Goal: Task Accomplishment & Management: Manage account settings

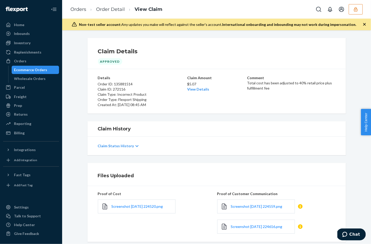
scroll to position [32, 0]
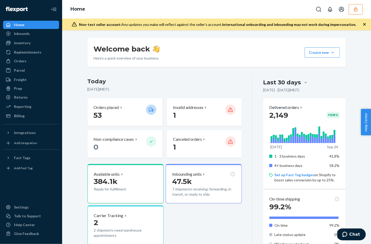
click at [360, 9] on button "button" at bounding box center [356, 9] width 14 height 10
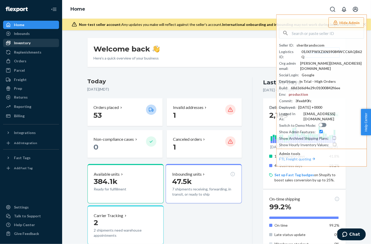
click at [21, 39] on div "Inventory" at bounding box center [31, 42] width 55 height 7
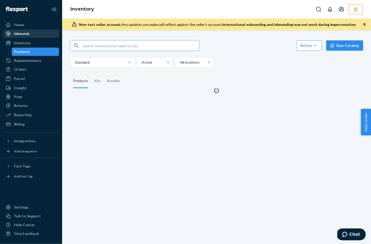
click at [21, 35] on div "Inbounds" at bounding box center [22, 33] width 16 height 5
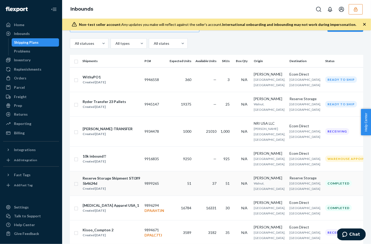
scroll to position [19, 0]
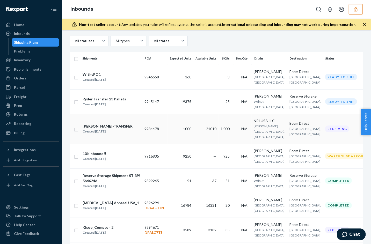
click at [155, 131] on td "9934478" at bounding box center [155, 129] width 25 height 30
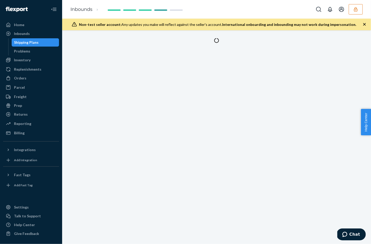
click at [155, 131] on div at bounding box center [216, 137] width 309 height 214
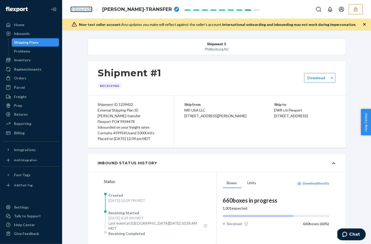
click at [85, 10] on link "Inbounds" at bounding box center [81, 9] width 22 height 6
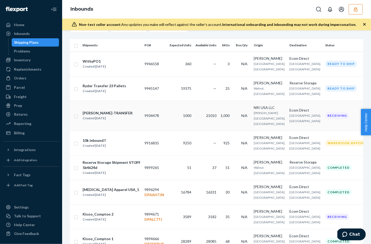
scroll to position [38, 0]
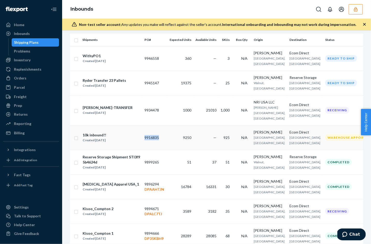
copy td "9916835"
click at [355, 12] on button "button" at bounding box center [356, 9] width 14 height 10
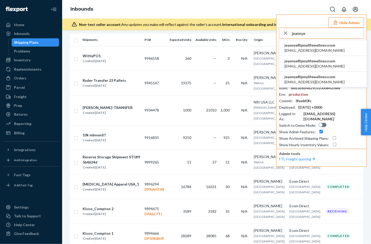
type input "jeannye"
click at [323, 46] on span "jeannyeflipmylifewellnesscom" at bounding box center [315, 45] width 60 height 5
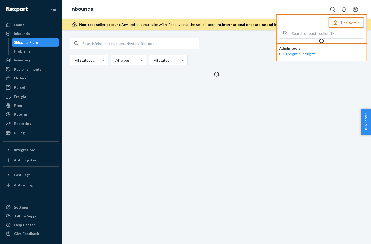
scroll to position [0, 0]
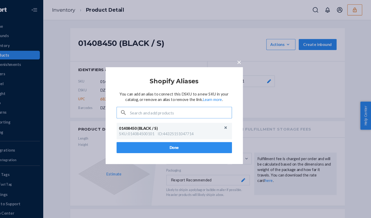
scroll to position [12, 0]
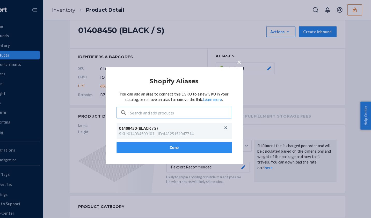
click at [245, 59] on span "×" at bounding box center [247, 58] width 4 height 9
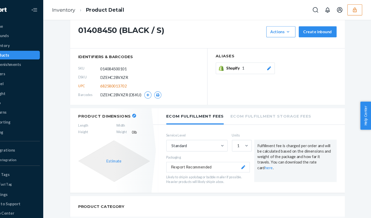
scroll to position [0, 0]
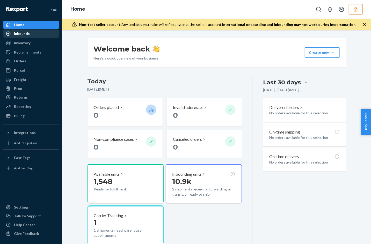
click at [20, 36] on div "Inbounds" at bounding box center [22, 33] width 16 height 5
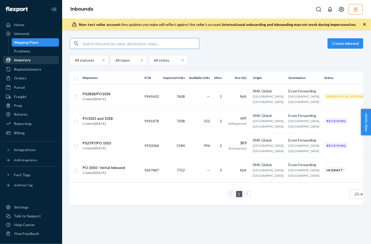
click at [24, 63] on div "Inventory" at bounding box center [31, 59] width 55 height 7
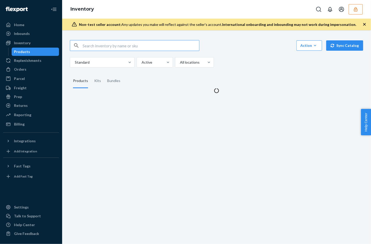
scroll to position [7, 0]
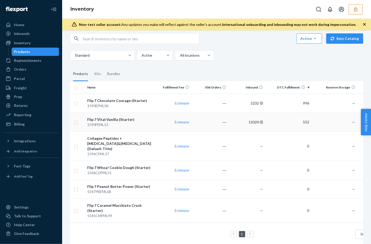
click at [136, 119] on div "Flip 7 Vital Vanilla (Starter)" at bounding box center [119, 119] width 65 height 5
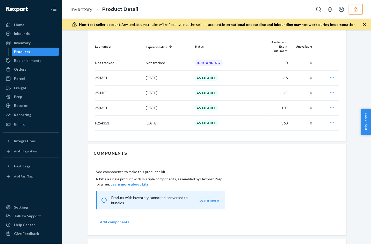
scroll to position [319, 0]
click at [110, 76] on p "254351" at bounding box center [118, 78] width 47 height 5
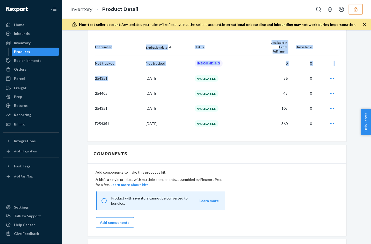
drag, startPoint x: 109, startPoint y: 76, endPoint x: 95, endPoint y: 77, distance: 14.8
click at [95, 77] on div "Lot number Expiration date Status Available in Ecom Fulfillment Unavailable Not…" at bounding box center [217, 85] width 259 height 114
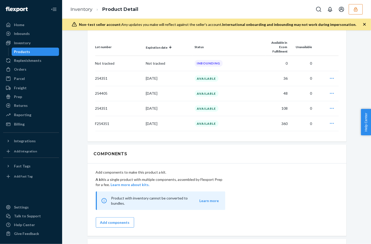
click at [118, 106] on p "254351" at bounding box center [118, 108] width 47 height 5
drag, startPoint x: 123, startPoint y: 105, endPoint x: 95, endPoint y: 108, distance: 27.6
click at [95, 108] on p "254351" at bounding box center [118, 108] width 47 height 5
click at [116, 130] on div "Lot number Expiration date Status Available in Ecom Fulfillment Unavailable Not…" at bounding box center [217, 85] width 259 height 114
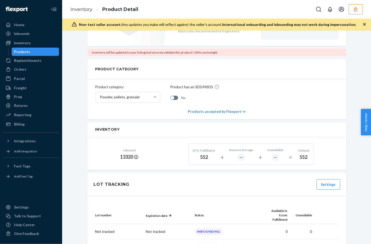
scroll to position [0, 0]
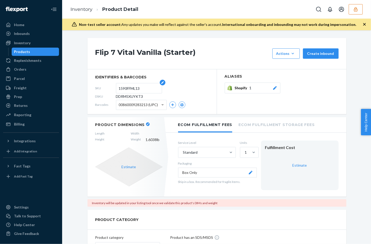
click at [129, 86] on input "1590FFML13" at bounding box center [139, 88] width 40 height 10
click at [83, 8] on link "Inventory" at bounding box center [81, 9] width 22 height 6
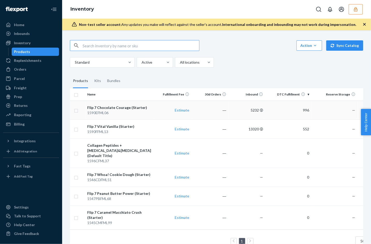
click at [141, 113] on div "1590EFML06" at bounding box center [119, 112] width 65 height 5
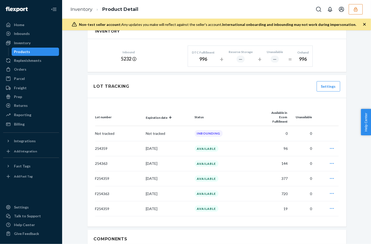
scroll to position [255, 0]
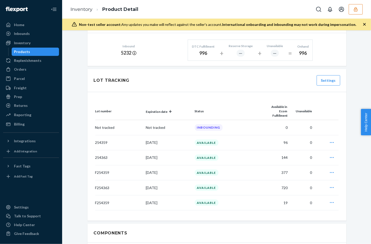
click at [78, 124] on div "Flip 7 Chocolate Courage (Starter) Actions Add components Hide Request removal …" at bounding box center [216, 192] width 301 height 818
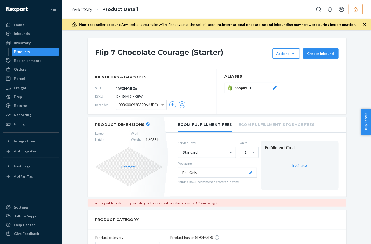
scroll to position [1, 0]
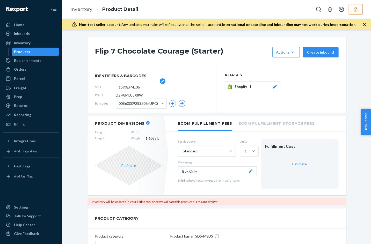
click at [129, 87] on input "1590EFML06" at bounding box center [139, 87] width 40 height 10
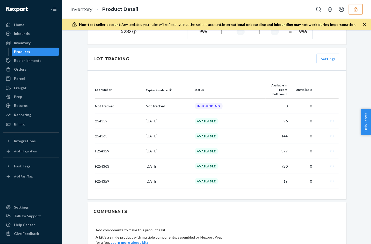
scroll to position [276, 0]
click at [357, 12] on button "button" at bounding box center [356, 9] width 14 height 10
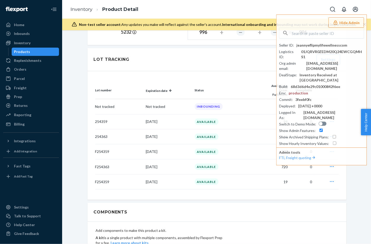
click at [85, 95] on div "Flip 7 Chocolate Courage (Starter) Actions Add components Hide Request removal …" at bounding box center [217, 171] width 266 height 818
click at [354, 22] on button "Hide Admin" at bounding box center [347, 22] width 36 height 10
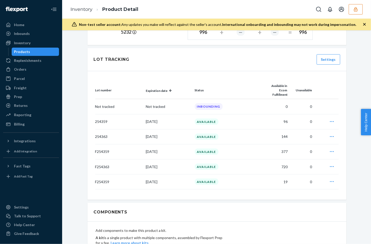
click at [356, 10] on icon "button" at bounding box center [355, 9] width 5 height 5
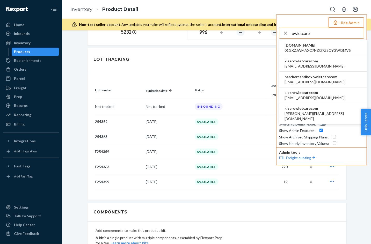
type input "owletcare"
click at [308, 61] on span "kizerowletcarecom" at bounding box center [315, 61] width 60 height 5
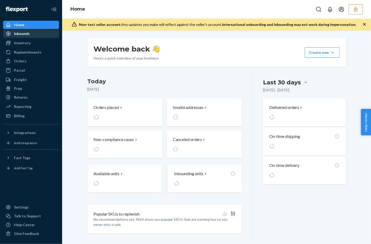
click at [21, 31] on div "Inbounds" at bounding box center [31, 33] width 55 height 7
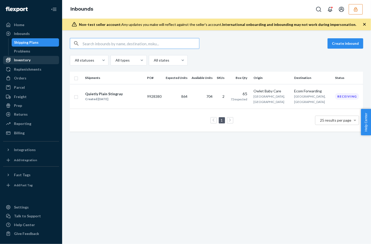
click at [23, 59] on div "Inventory" at bounding box center [22, 60] width 17 height 5
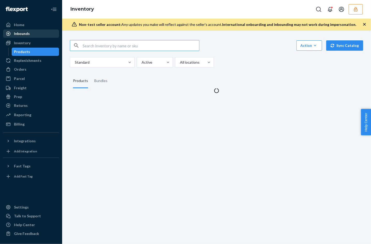
click at [29, 36] on div "Inbounds" at bounding box center [31, 33] width 55 height 7
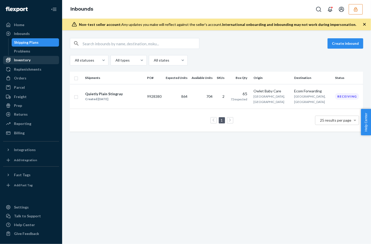
click at [20, 62] on div "Inventory" at bounding box center [22, 60] width 17 height 5
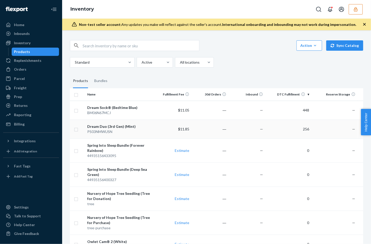
click at [129, 128] on div "Dream Duo (3rd Gen) (Mint)" at bounding box center [119, 126] width 65 height 5
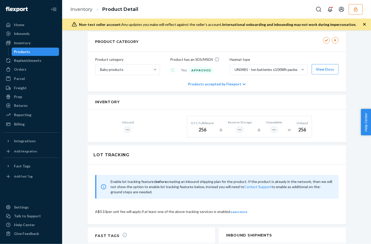
scroll to position [217, 0]
click at [365, 24] on icon "button" at bounding box center [365, 24] width 3 height 3
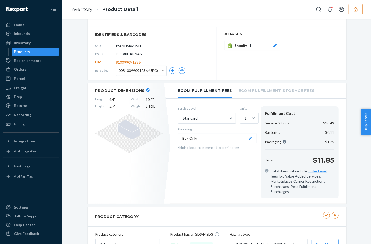
scroll to position [0, 0]
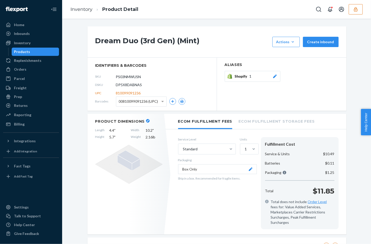
click at [125, 85] on span "DP5X8DABNAS" at bounding box center [129, 84] width 26 height 5
copy span "DP5X8DABNAS"
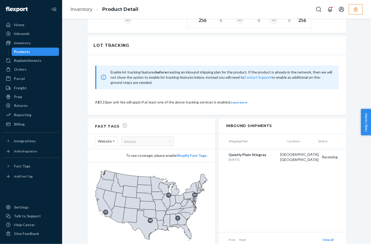
scroll to position [328, 0]
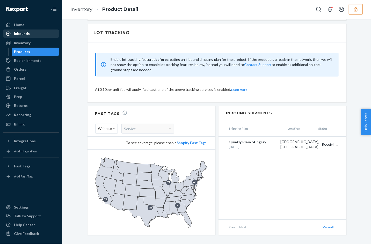
click at [26, 33] on div "Inbounds" at bounding box center [22, 33] width 16 height 5
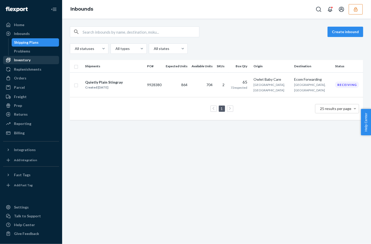
click at [25, 60] on div "Inventory" at bounding box center [22, 60] width 17 height 5
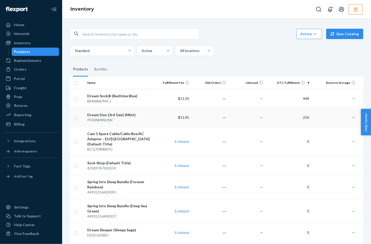
click at [133, 113] on div "Dream Duo (3rd Gen) (Mint)" at bounding box center [119, 114] width 65 height 5
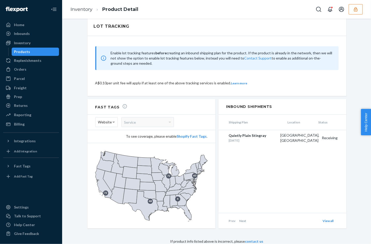
scroll to position [328, 0]
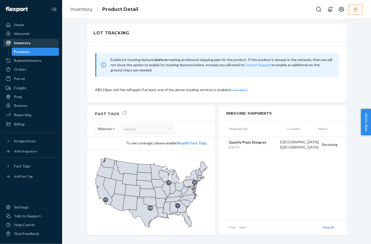
click at [29, 47] on link "Inventory" at bounding box center [31, 43] width 56 height 8
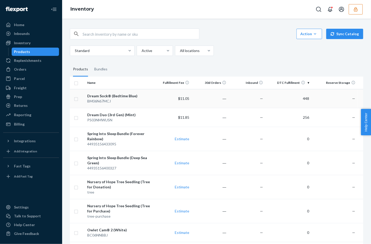
click at [128, 104] on td "Dream Sock® (Bedtime Blue) BM06N67MCJ" at bounding box center [119, 98] width 69 height 19
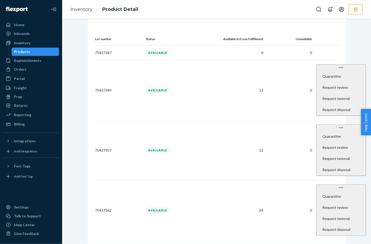
scroll to position [354, 0]
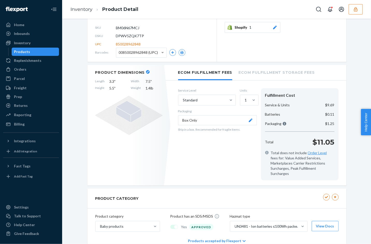
scroll to position [0, 0]
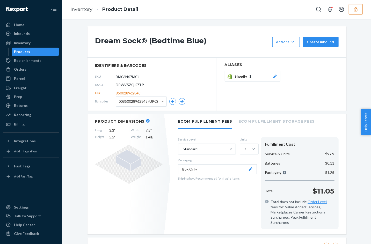
click at [132, 85] on span "DPWV5ZQK7TP" at bounding box center [130, 84] width 28 height 5
copy span "DPWV5ZQK7TP"
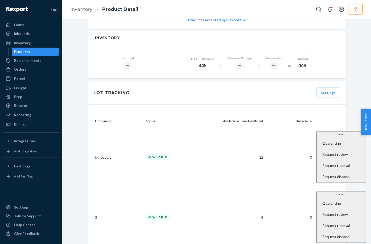
scroll to position [285, 0]
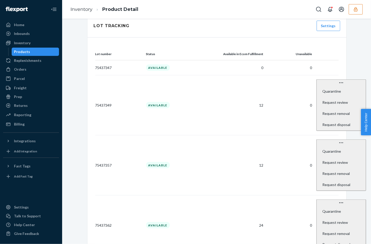
scroll to position [332, 0]
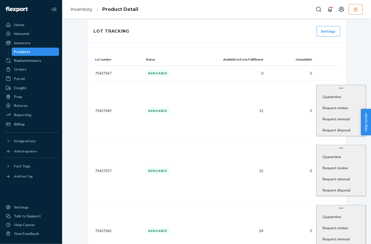
click at [358, 9] on icon "button" at bounding box center [355, 9] width 5 height 5
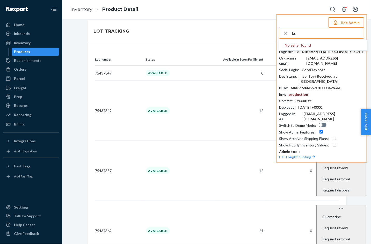
type input "k"
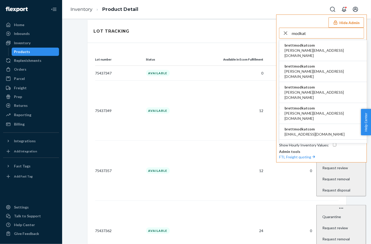
type input "modkat"
click at [311, 45] on span "brettmodkatcom" at bounding box center [323, 45] width 77 height 5
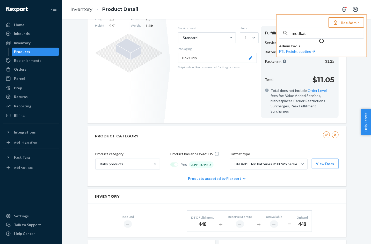
scroll to position [148, 0]
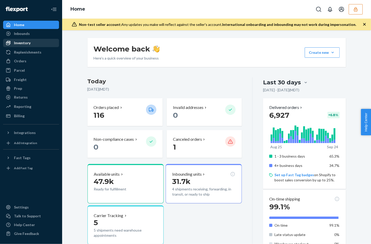
click at [25, 43] on div "Inventory" at bounding box center [22, 42] width 17 height 5
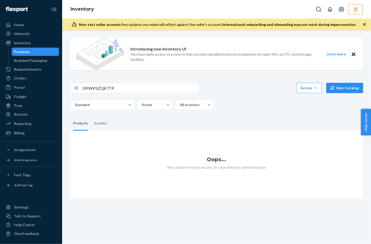
click at [126, 90] on input "DPWV5ZQK7TP" at bounding box center [141, 88] width 117 height 10
type input "MKLOCK"
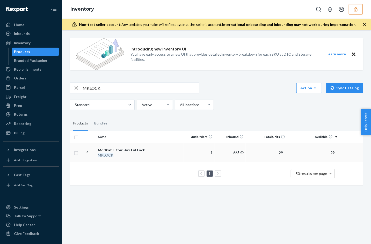
click at [110, 155] on em "MKLOCK" at bounding box center [106, 155] width 16 height 4
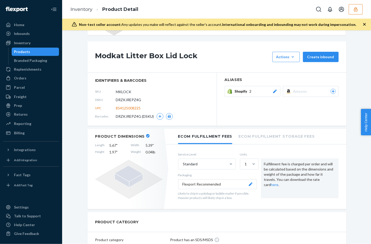
scroll to position [49, 0]
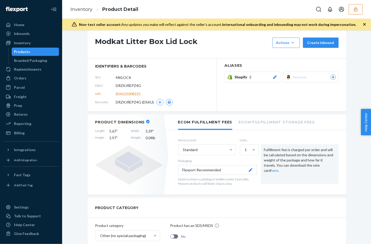
click at [124, 93] on span "854125008225" at bounding box center [128, 93] width 25 height 5
copy span "854125008225"
click at [161, 103] on icon "button" at bounding box center [159, 102] width 3 height 3
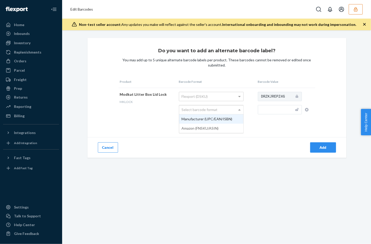
click at [220, 113] on div "Select barcode format" at bounding box center [211, 109] width 64 height 9
click at [276, 112] on input "text" at bounding box center [280, 109] width 44 height 9
paste input "854125008225"
type input "854125008225"
click at [288, 135] on div "Do you want to add an alternate barcode label? You may add up to 5 unique alter…" at bounding box center [217, 98] width 259 height 120
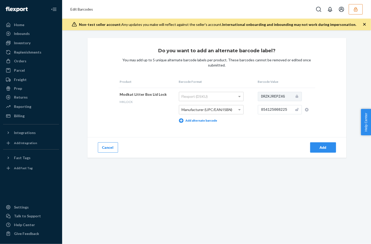
click at [318, 114] on div "Do you want to add an alternate barcode label? You may add up to 5 unique alter…" at bounding box center [217, 98] width 259 height 120
click at [260, 133] on div "Do you want to add an alternate barcode label? You may add up to 5 unique alter…" at bounding box center [217, 98] width 259 height 120
click at [317, 150] on button "Add" at bounding box center [323, 148] width 26 height 10
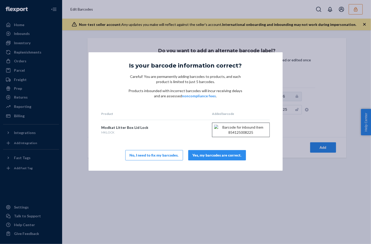
click at [221, 158] on div "Yes, my barcodes are correct." at bounding box center [217, 155] width 49 height 5
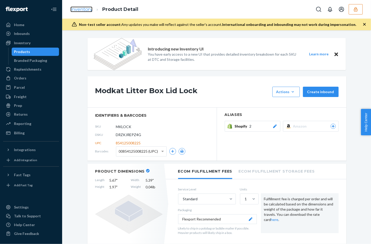
click at [78, 10] on link "Inventory" at bounding box center [81, 9] width 22 height 6
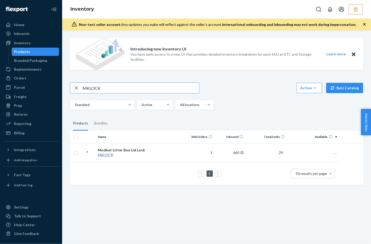
click at [113, 85] on input "MKLOCK" at bounding box center [141, 88] width 117 height 10
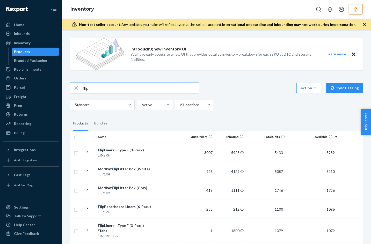
click at [89, 90] on input "flip" at bounding box center [141, 88] width 117 height 10
type input "mag"
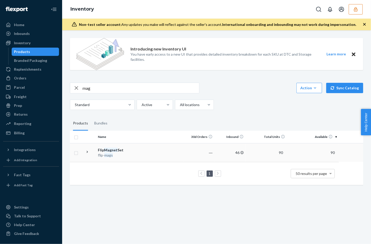
click at [105, 151] on em "Magnet" at bounding box center [110, 150] width 13 height 4
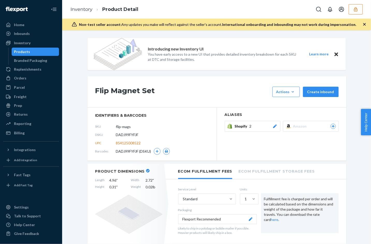
click at [133, 142] on span "854125008522" at bounding box center [128, 143] width 25 height 5
copy span "854125008522"
click at [157, 152] on icon "button" at bounding box center [156, 151] width 3 height 3
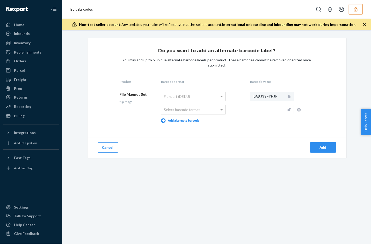
click at [213, 107] on div "Select barcode format" at bounding box center [193, 109] width 64 height 9
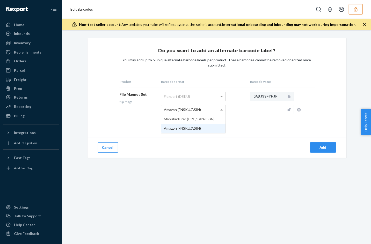
click at [201, 111] on div "Amazon (FNSKU/ASIN)" at bounding box center [193, 109] width 64 height 9
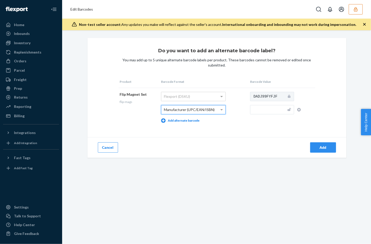
click at [279, 111] on input "text" at bounding box center [272, 109] width 44 height 9
paste input "854125008522"
type input "854125008522"
click at [321, 145] on div "Add" at bounding box center [323, 147] width 17 height 5
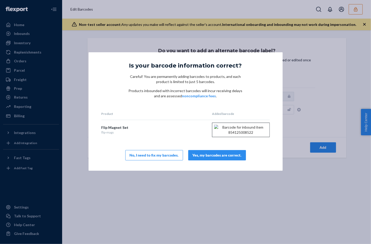
click at [206, 158] on div "Yes, my barcodes are correct." at bounding box center [217, 155] width 49 height 5
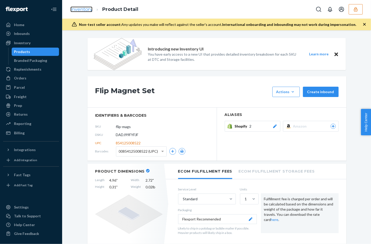
click at [84, 10] on link "Inventory" at bounding box center [81, 9] width 22 height 6
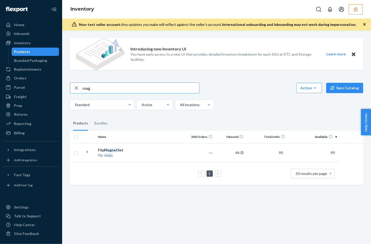
click at [95, 85] on input "mag" at bounding box center [141, 88] width 117 height 10
type input "pin"
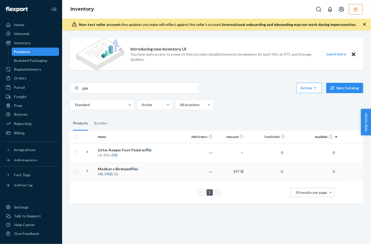
click at [126, 173] on div "MB- PINS -01" at bounding box center [125, 174] width 54 height 5
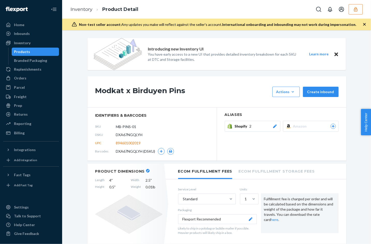
click at [131, 142] on span "894601002019" at bounding box center [128, 143] width 25 height 5
copy span "894601002019"
click at [162, 151] on icon "button" at bounding box center [161, 151] width 3 height 3
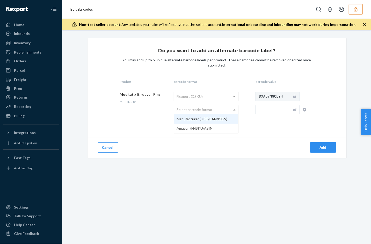
click at [214, 112] on div "Select barcode format" at bounding box center [206, 109] width 64 height 9
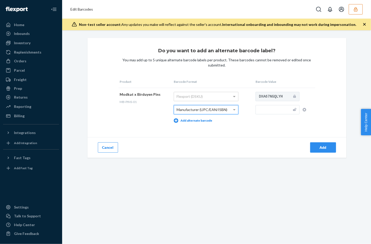
click at [273, 110] on input "text" at bounding box center [278, 109] width 44 height 9
type input "v"
paste input "894601002019"
type input "894601002019"
click at [322, 145] on div "Add" at bounding box center [323, 147] width 17 height 5
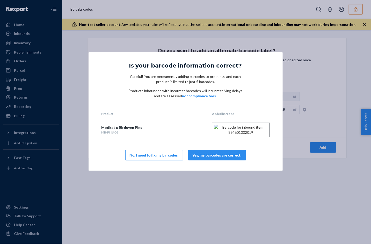
click at [212, 158] on div "Yes, my barcodes are correct." at bounding box center [217, 155] width 49 height 5
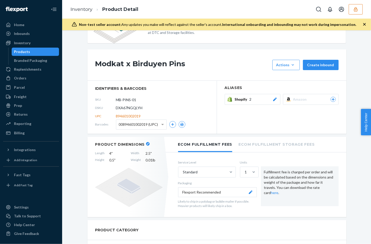
scroll to position [50, 0]
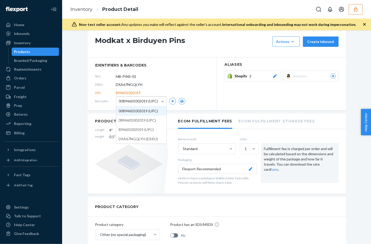
click at [140, 104] on span "00894601002019 (UPC)" at bounding box center [138, 101] width 39 height 9
click at [201, 57] on div "Modkat x Birduyen Pins Actions Hide Create inbound" at bounding box center [217, 41] width 259 height 31
click at [347, 10] on button "Open account menu" at bounding box center [342, 9] width 10 height 10
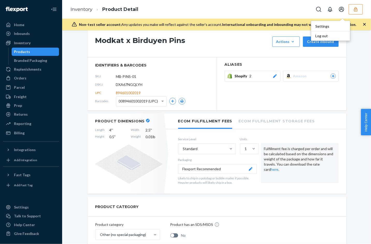
click at [358, 9] on icon "button" at bounding box center [355, 9] width 5 height 5
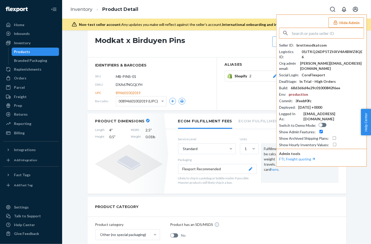
click at [64, 49] on div "Introducing new Inventory UI You have early access to a new UI that provides de…" at bounding box center [216, 137] width 309 height 214
click at [27, 40] on div "Inventory" at bounding box center [31, 42] width 55 height 7
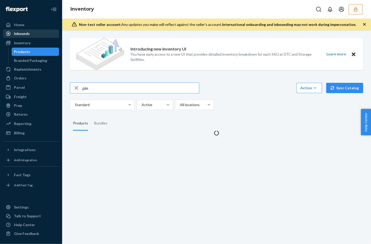
click at [28, 33] on div "Inbounds" at bounding box center [22, 33] width 16 height 5
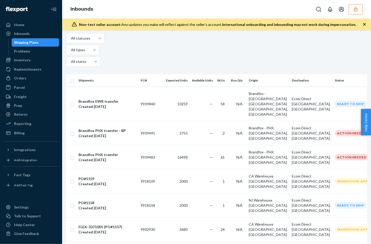
scroll to position [19, 0]
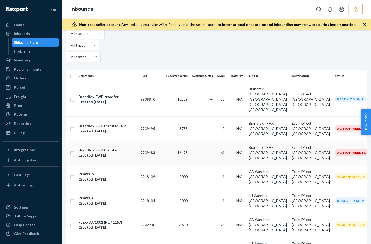
click at [159, 141] on td "9939483" at bounding box center [151, 153] width 25 height 24
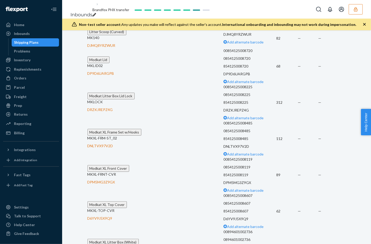
scroll to position [2349, 0]
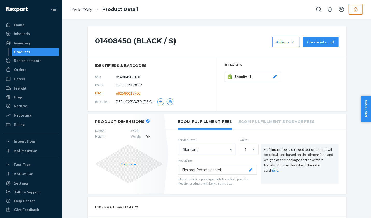
scroll to position [12, 0]
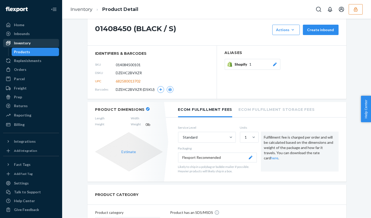
click at [25, 46] on div "Inventory" at bounding box center [31, 42] width 55 height 7
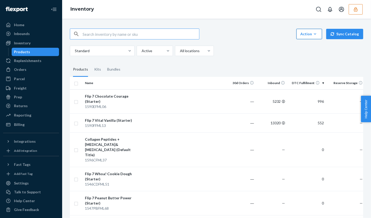
click at [308, 33] on div "Action" at bounding box center [310, 33] width 18 height 5
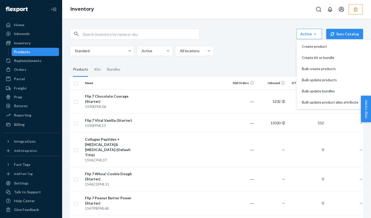
click at [254, 36] on div "Action Create product Create kit or bundle Bulk create products Bulk update pro…" at bounding box center [217, 34] width 294 height 11
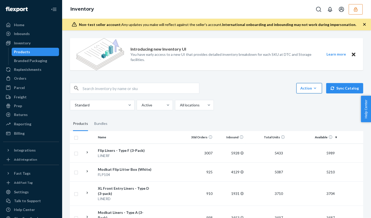
click at [305, 89] on div "Action" at bounding box center [310, 88] width 18 height 5
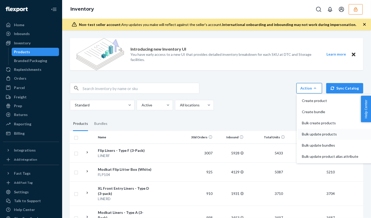
click at [315, 134] on span "Bulk update products" at bounding box center [330, 134] width 56 height 4
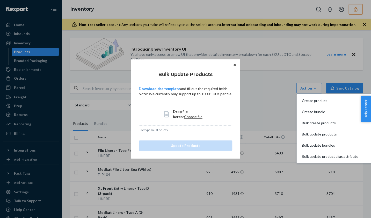
click at [182, 119] on span "Drop file here or Choose file" at bounding box center [190, 114] width 34 height 10
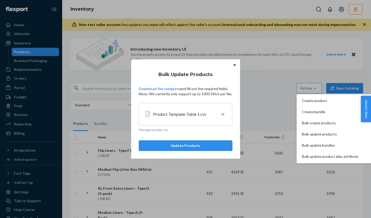
click at [193, 147] on button "Update Products" at bounding box center [186, 145] width 94 height 10
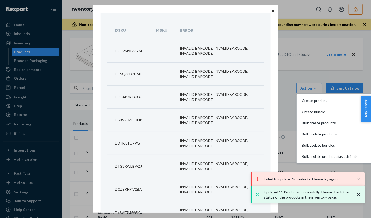
click at [129, 51] on td "DGP9MVF36YM" at bounding box center [128, 50] width 43 height 23
copy td "DGP9MVF36YM"
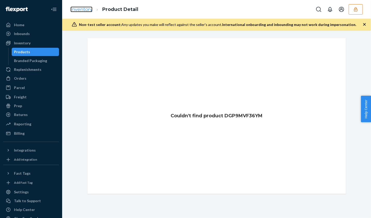
click at [87, 10] on link "Inventory" at bounding box center [81, 9] width 22 height 6
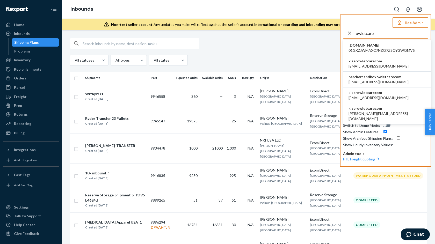
type input "owletcare"
click at [376, 59] on span "kizerowletcarecom" at bounding box center [379, 61] width 60 height 5
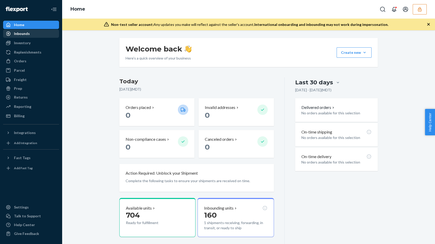
click at [23, 36] on div "Inbounds" at bounding box center [22, 33] width 16 height 5
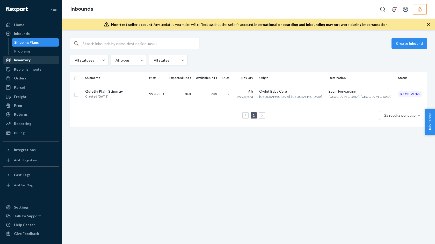
click at [20, 59] on div "Inventory" at bounding box center [22, 60] width 17 height 5
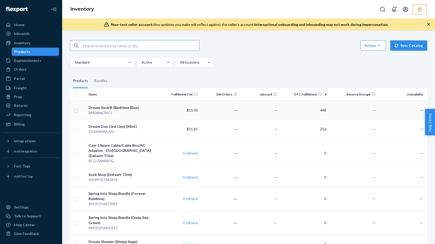
click at [157, 112] on div "BM06N67MCJ" at bounding box center [124, 112] width 70 height 5
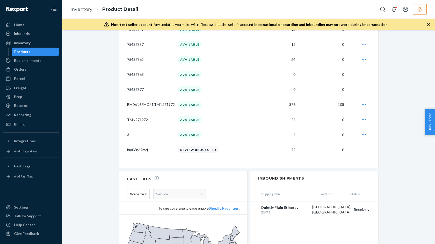
scroll to position [405, 0]
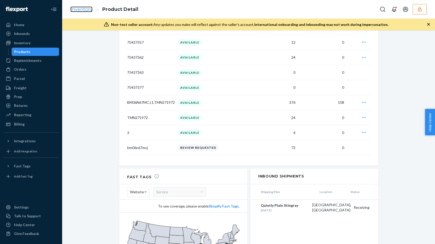
click at [83, 10] on link "Inventory" at bounding box center [81, 9] width 22 height 6
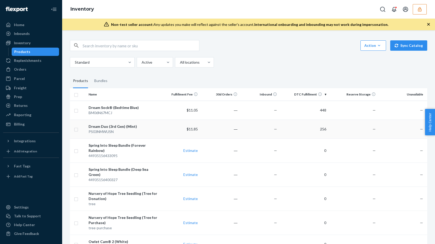
click at [123, 132] on div "PS03NMWUSN" at bounding box center [124, 131] width 70 height 5
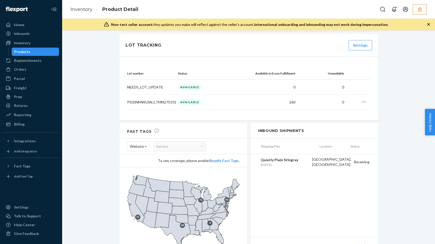
scroll to position [324, 0]
